Goal: Transaction & Acquisition: Purchase product/service

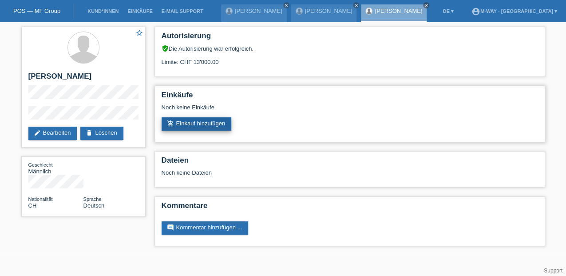
click at [199, 123] on link "add_shopping_cart Einkauf hinzufügen" at bounding box center [197, 123] width 70 height 13
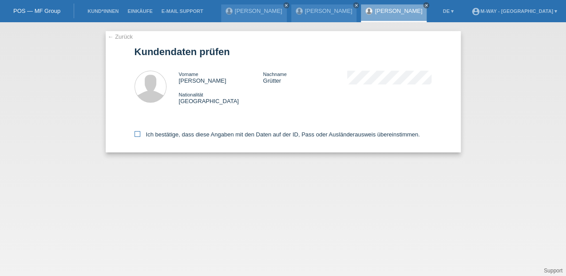
click at [138, 135] on icon at bounding box center [138, 134] width 6 height 6
click at [138, 135] on input "Ich bestätige, dass diese Angaben mit den Daten auf der ID, Pass oder Ausländer…" at bounding box center [138, 134] width 6 height 6
checkbox input "true"
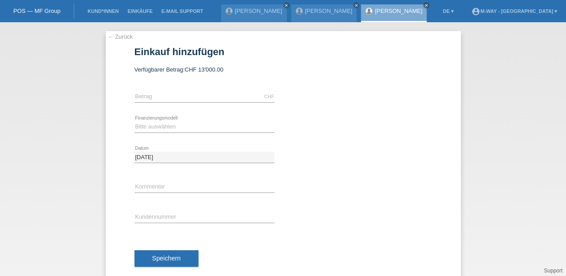
click at [158, 89] on div "CHF error Betrag" at bounding box center [205, 97] width 140 height 30
click at [162, 98] on input "text" at bounding box center [205, 96] width 140 height 11
type input "3824.15"
click at [142, 122] on select "Bitte auswählen Fixe Raten Kauf auf Rechnung mit Teilzahlungsoption" at bounding box center [205, 126] width 140 height 11
select select "77"
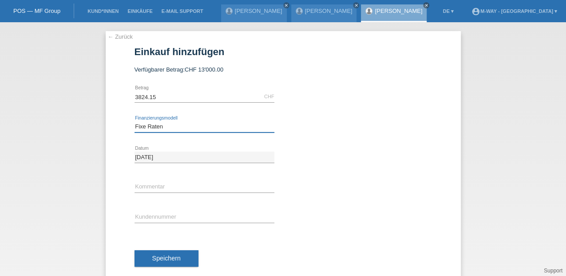
click at [135, 121] on select "Bitte auswählen Fixe Raten Kauf auf Rechnung mit Teilzahlungsoption" at bounding box center [205, 126] width 140 height 11
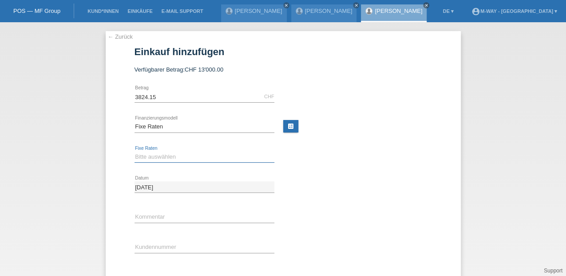
click at [140, 158] on select "Bitte auswählen 4 Raten 5 Raten 6 Raten 7 Raten 8 Raten 9 Raten 10 Raten 11 Rat…" at bounding box center [205, 156] width 140 height 11
select select "202"
click at [135, 151] on select "Bitte auswählen 4 Raten 5 Raten 6 Raten 7 Raten 8 Raten 9 Raten 10 Raten 11 Rat…" at bounding box center [205, 156] width 140 height 11
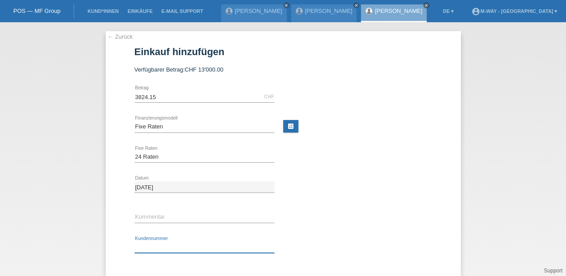
click at [142, 242] on input "text" at bounding box center [205, 247] width 140 height 11
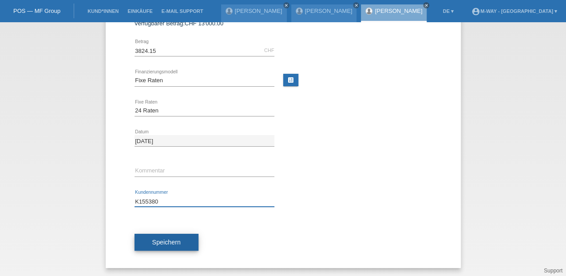
type input "K155380"
click at [163, 243] on span "Speichern" at bounding box center [166, 242] width 28 height 7
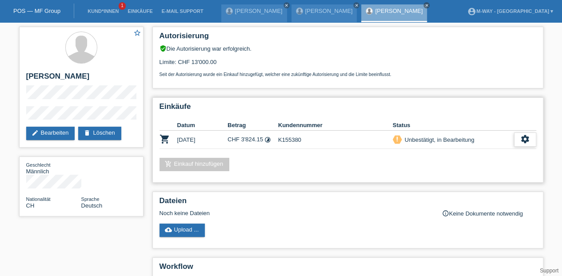
click at [524, 139] on icon "settings" at bounding box center [525, 139] width 10 height 10
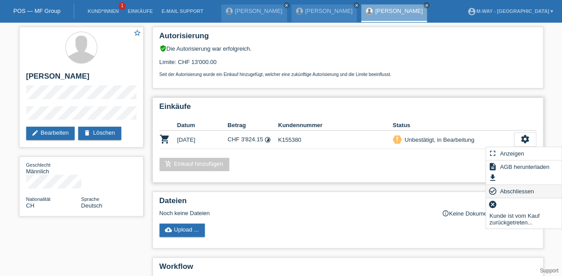
click at [513, 192] on span "Abschliessen" at bounding box center [516, 191] width 37 height 11
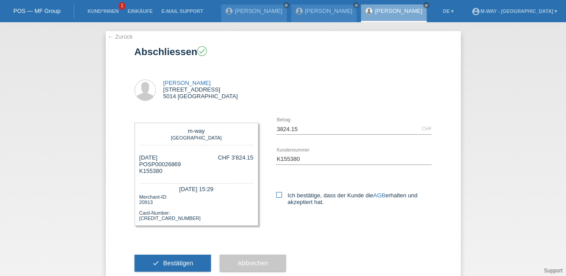
click at [277, 195] on icon at bounding box center [279, 195] width 6 height 6
click at [277, 195] on input "Ich bestätige, dass der Kunde die AGB erhalten und akzeptiert hat." at bounding box center [279, 195] width 6 height 6
checkbox input "true"
click at [191, 266] on button "check Bestätigen" at bounding box center [173, 263] width 77 height 17
